Goal: Find specific page/section: Find specific page/section

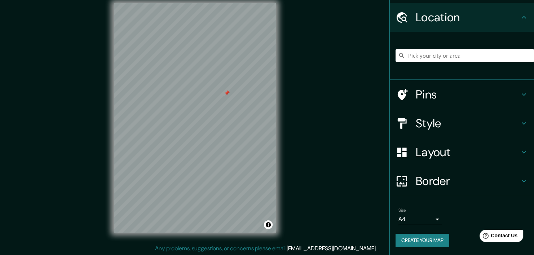
scroll to position [8, 0]
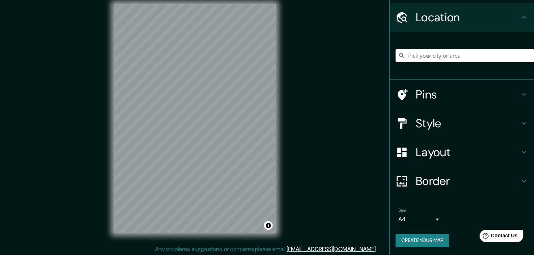
click at [443, 60] on input "Pick your city or area" at bounding box center [464, 55] width 138 height 13
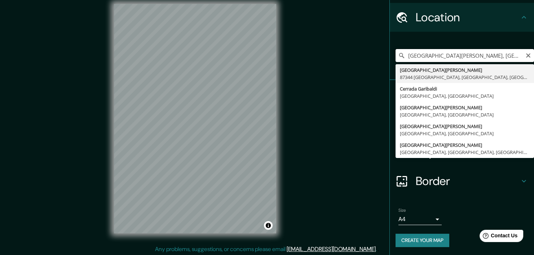
scroll to position [0, 0]
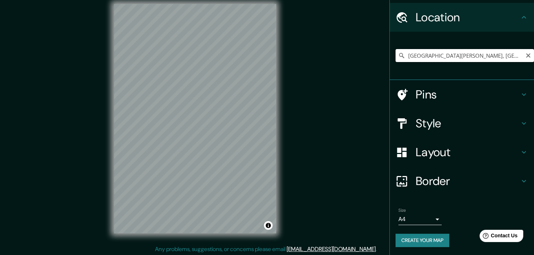
click at [436, 54] on input "[GEOGRAPHIC_DATA][PERSON_NAME], [GEOGRAPHIC_DATA], [GEOGRAPHIC_DATA]" at bounding box center [464, 55] width 138 height 13
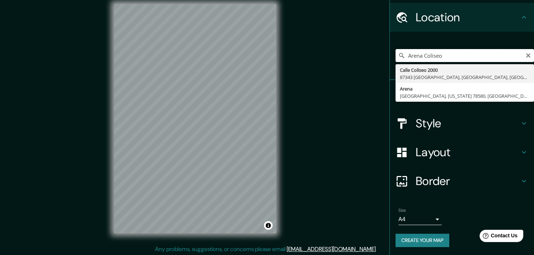
click at [452, 56] on input "Arena Coliseo" at bounding box center [464, 55] width 138 height 13
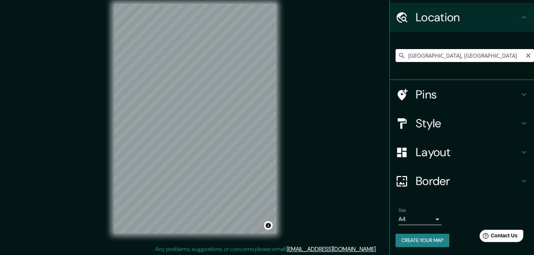
click at [468, 57] on input "[GEOGRAPHIC_DATA], [GEOGRAPHIC_DATA]" at bounding box center [464, 55] width 138 height 13
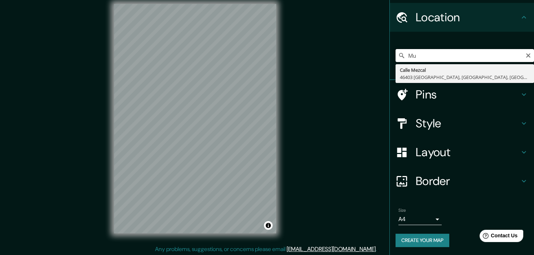
type input "M"
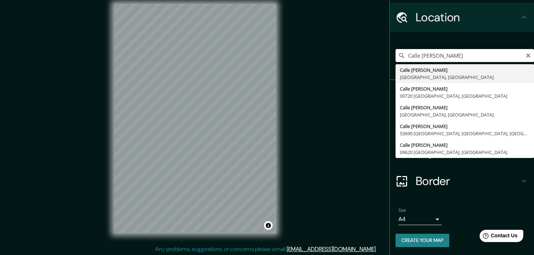
type input "[GEOGRAPHIC_DATA][PERSON_NAME], [GEOGRAPHIC_DATA]"
